Goal: Task Accomplishment & Management: Manage account settings

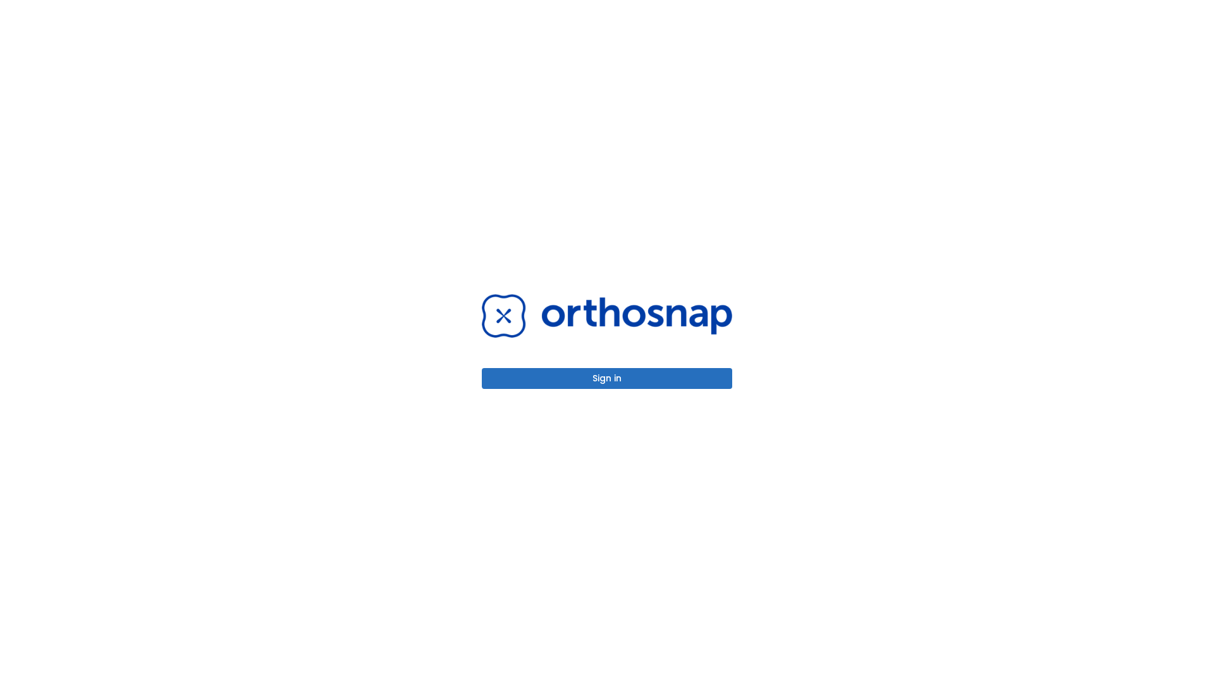
click at [607, 378] on button "Sign in" at bounding box center [607, 378] width 250 height 21
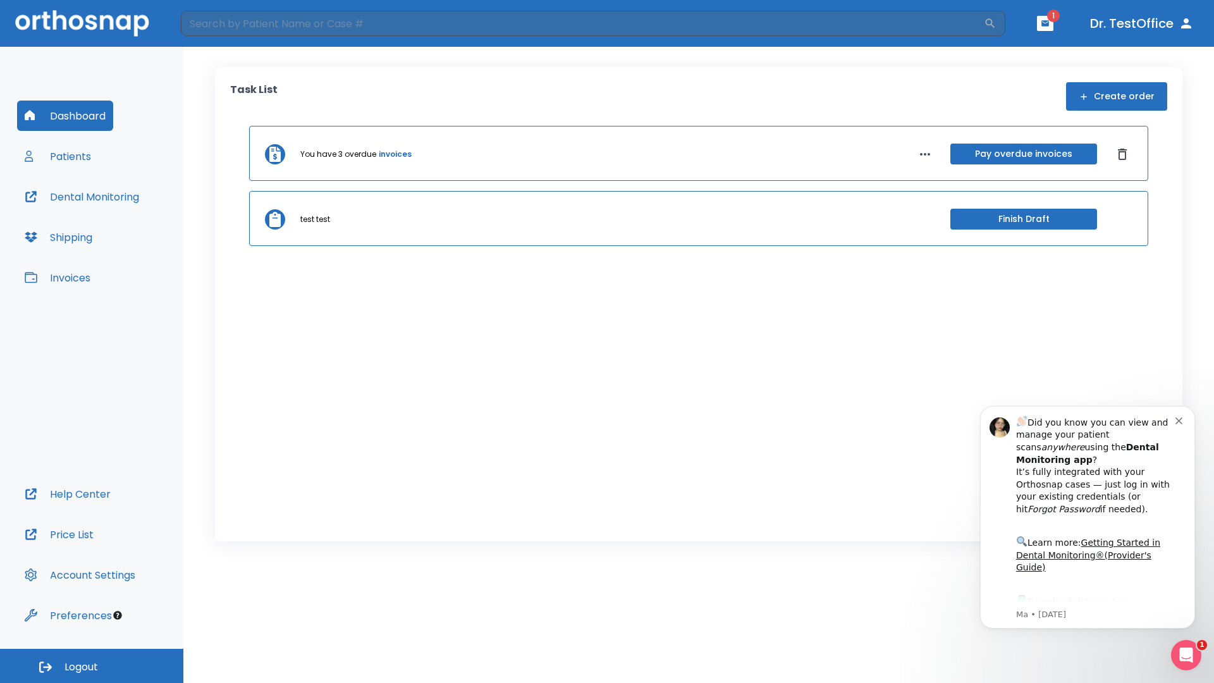
click at [92, 666] on span "Logout" at bounding box center [81, 667] width 34 height 14
